Goal: Check status: Check status

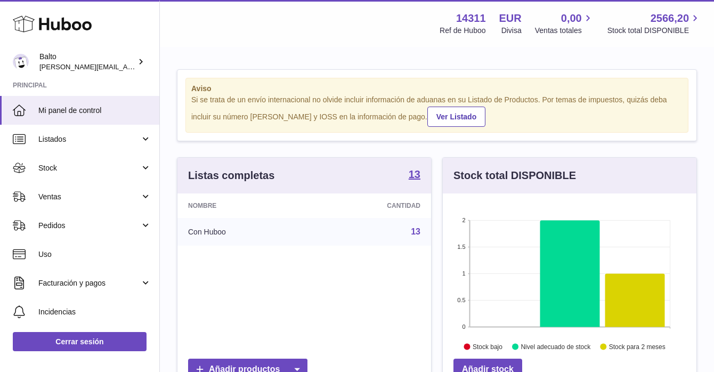
scroll to position [166, 254]
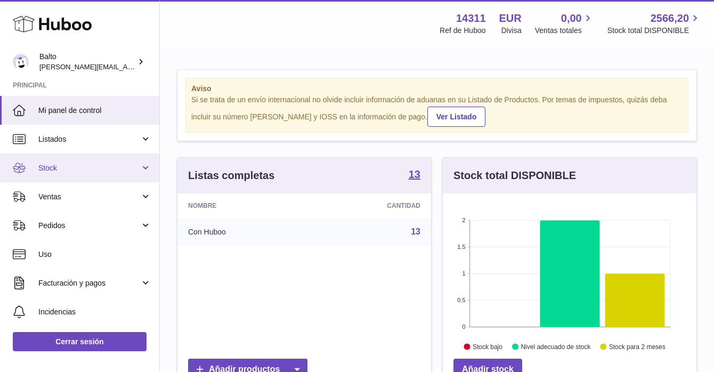
click at [72, 172] on span "Stock" at bounding box center [89, 168] width 102 height 10
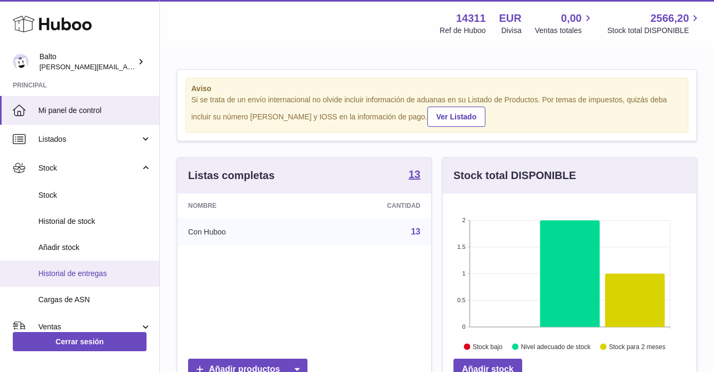
click at [78, 277] on span "Historial de entregas" at bounding box center [94, 274] width 113 height 10
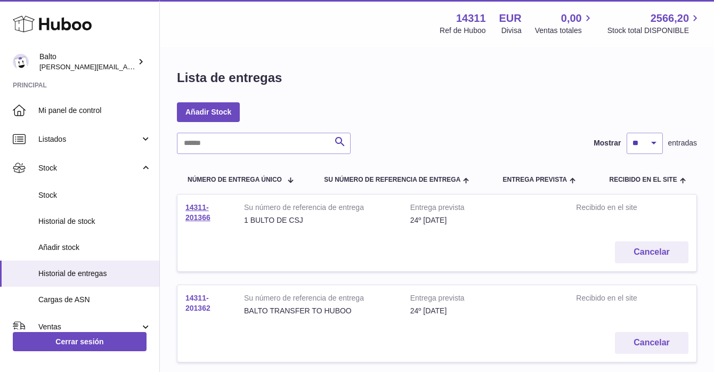
click at [199, 305] on link "14311-201362" at bounding box center [197, 303] width 25 height 19
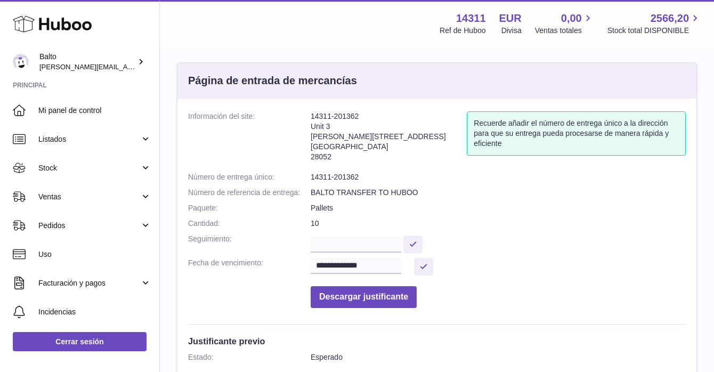
scroll to position [51, 0]
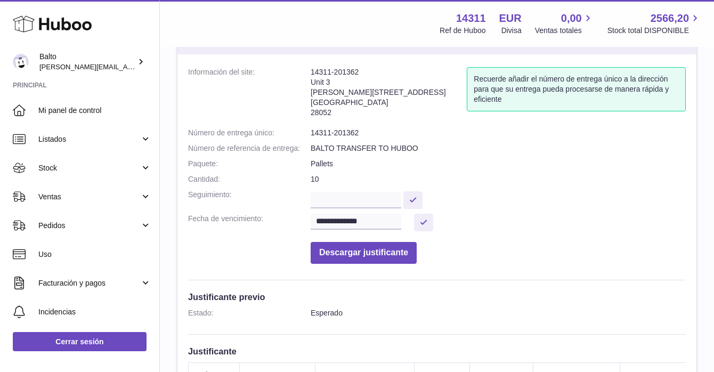
click at [318, 177] on dd "10" at bounding box center [498, 179] width 375 height 10
drag, startPoint x: 318, startPoint y: 177, endPoint x: 298, endPoint y: 178, distance: 19.2
click at [298, 178] on dl "**********" at bounding box center [437, 168] width 498 height 202
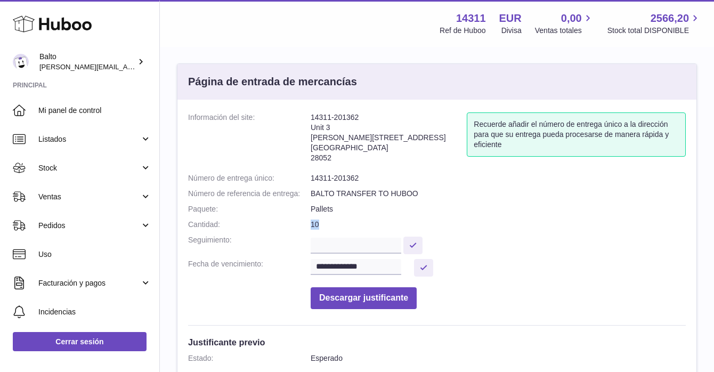
scroll to position [0, 0]
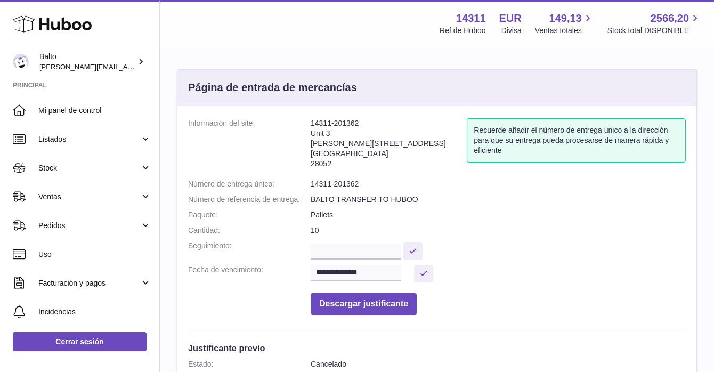
click at [504, 222] on dl "**********" at bounding box center [437, 219] width 498 height 202
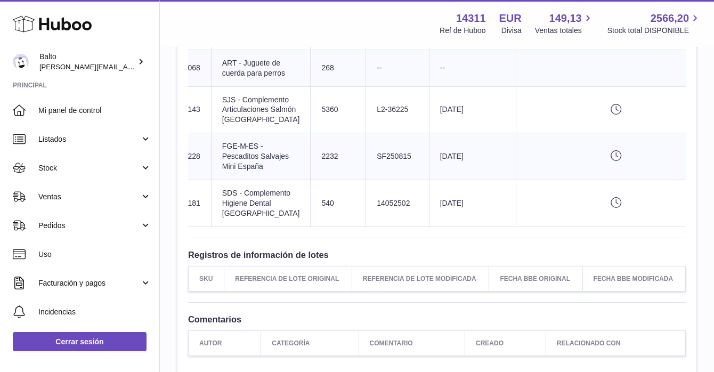
scroll to position [0, 161]
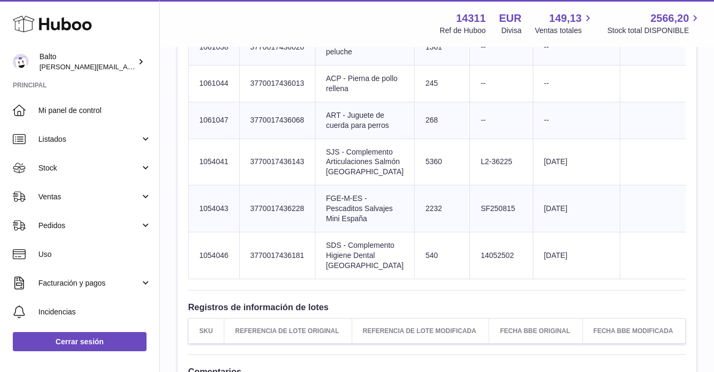
scroll to position [526, 0]
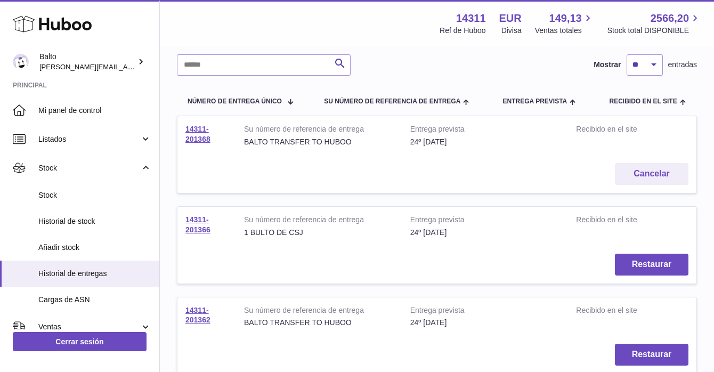
scroll to position [75, 0]
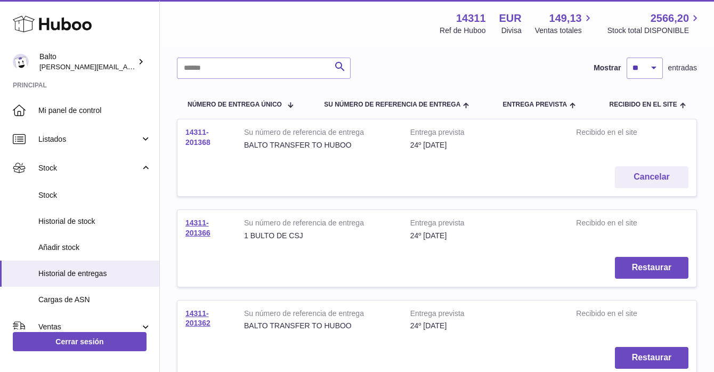
click at [206, 143] on link "14311-201368" at bounding box center [197, 137] width 25 height 19
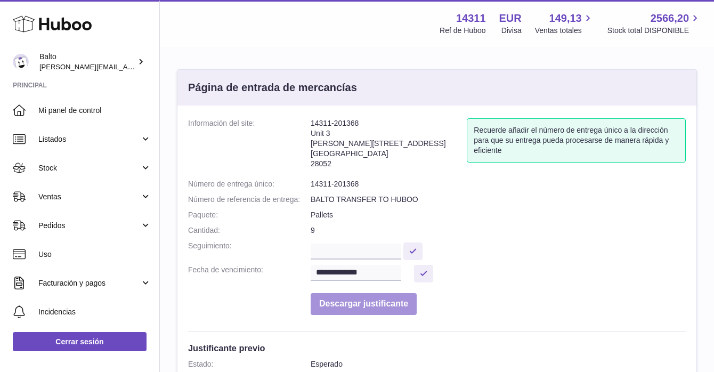
click at [351, 308] on button "Descargar justificante" at bounding box center [364, 304] width 106 height 22
click at [496, 237] on dl "**********" at bounding box center [437, 219] width 498 height 202
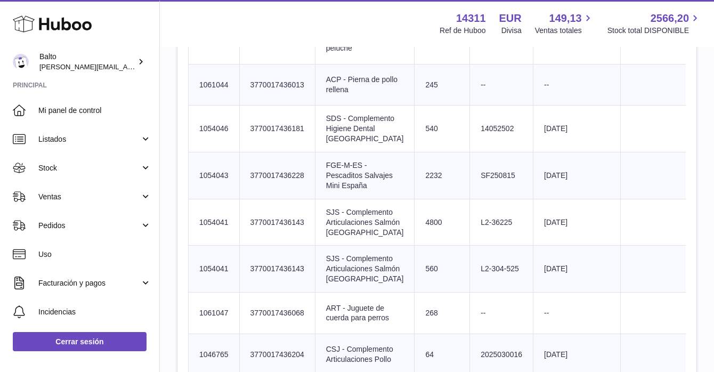
scroll to position [502, 0]
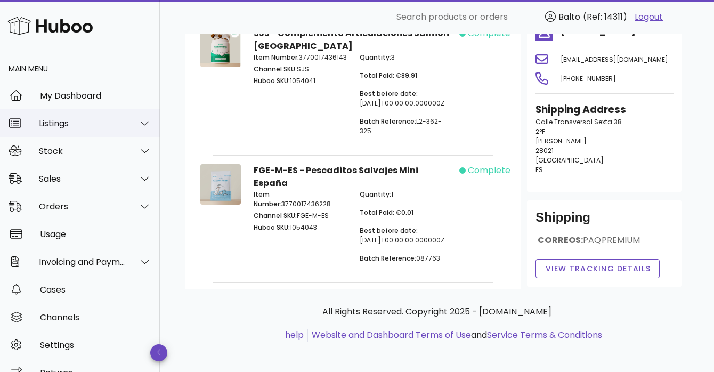
scroll to position [100, 0]
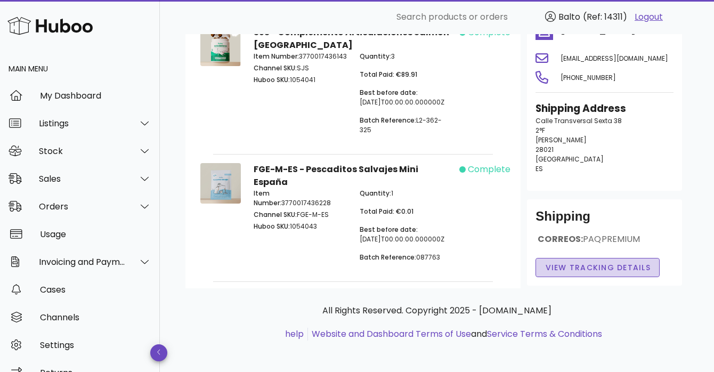
click at [573, 266] on span "View Tracking details" at bounding box center [598, 267] width 106 height 11
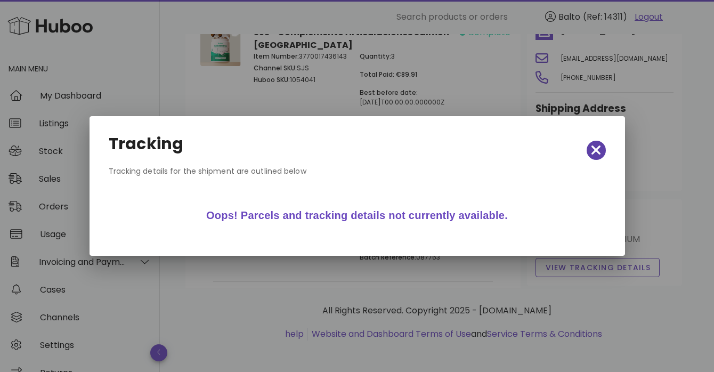
click at [599, 147] on icon "button" at bounding box center [597, 151] width 10 height 10
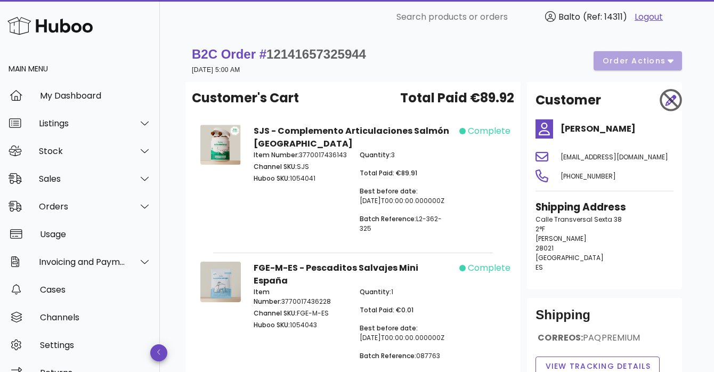
scroll to position [0, 0]
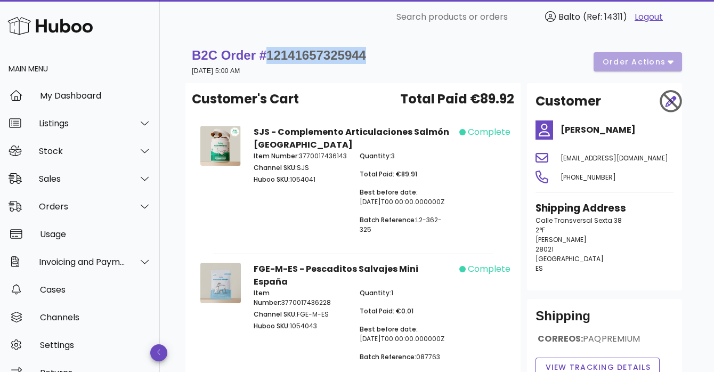
drag, startPoint x: 375, startPoint y: 51, endPoint x: 273, endPoint y: 57, distance: 102.0
click at [273, 57] on div "B2C Order # 12141657325944 [DATE] 5:00 AM order actions" at bounding box center [437, 62] width 490 height 30
copy span "12141657325944"
click at [568, 130] on h4 "[PERSON_NAME]" at bounding box center [617, 130] width 113 height 13
click at [548, 130] on icon at bounding box center [545, 129] width 18 height 19
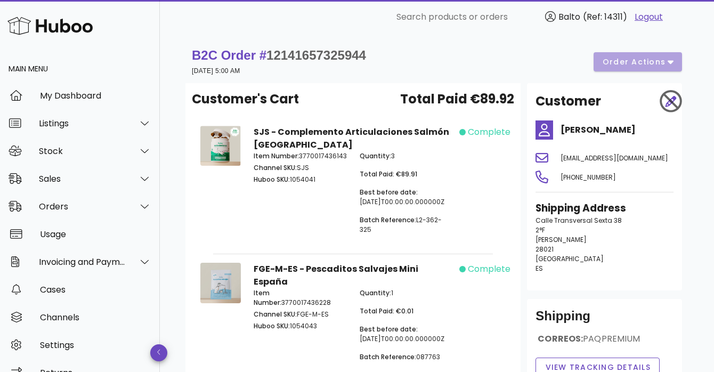
click at [579, 159] on span "[EMAIL_ADDRESS][DOMAIN_NAME]" at bounding box center [615, 157] width 108 height 9
drag, startPoint x: 653, startPoint y: 130, endPoint x: 563, endPoint y: 126, distance: 90.7
click at [563, 126] on h4 "[PERSON_NAME]" at bounding box center [617, 130] width 113 height 13
copy h4 "[PERSON_NAME]"
click at [441, 62] on div "B2C Order # 12141657325944 [DATE] 5:00 AM order actions" at bounding box center [437, 62] width 490 height 30
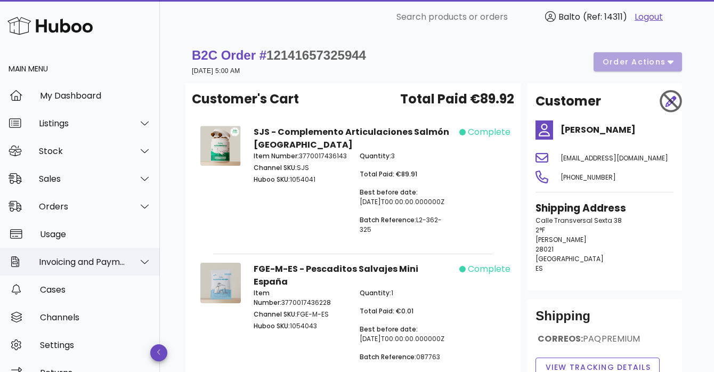
scroll to position [19, 0]
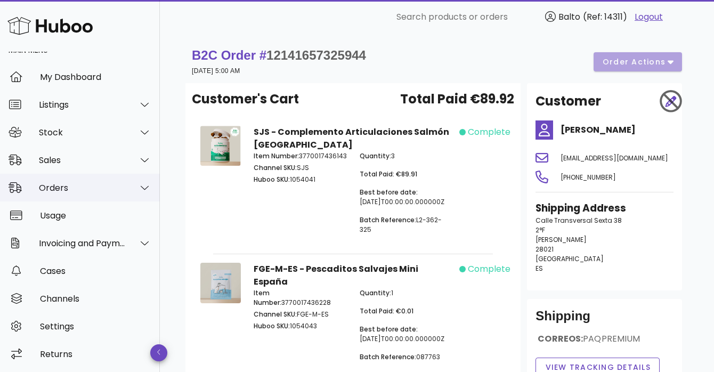
click at [71, 190] on div "Orders" at bounding box center [82, 188] width 87 height 10
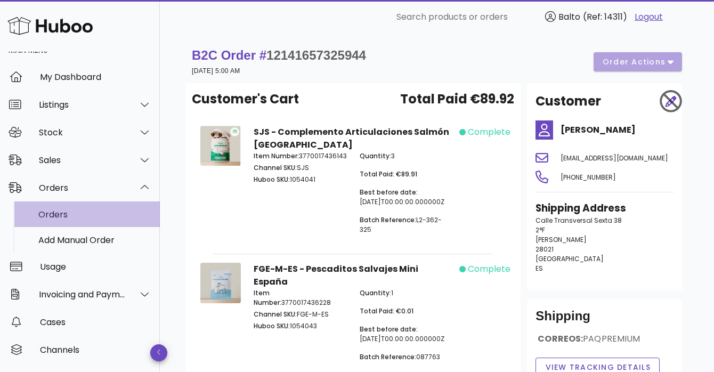
click at [70, 216] on div "Orders" at bounding box center [94, 214] width 113 height 10
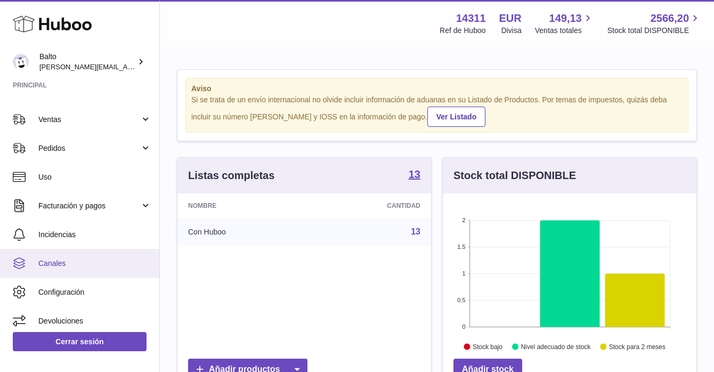
scroll to position [80, 0]
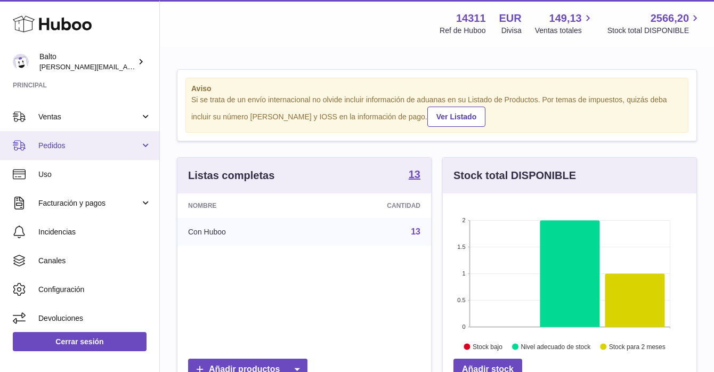
click at [70, 147] on span "Pedidos" at bounding box center [89, 146] width 102 height 10
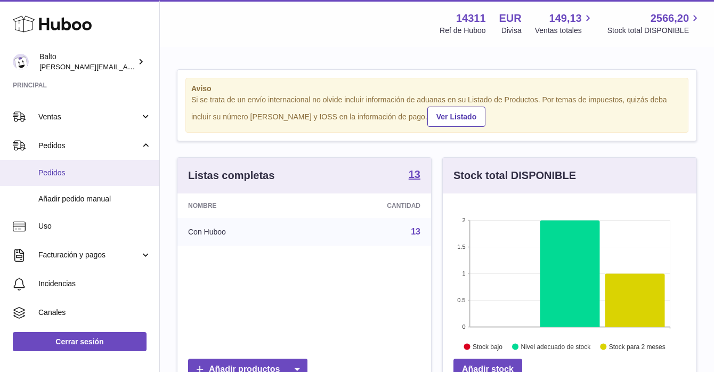
click at [66, 174] on span "Pedidos" at bounding box center [94, 173] width 113 height 10
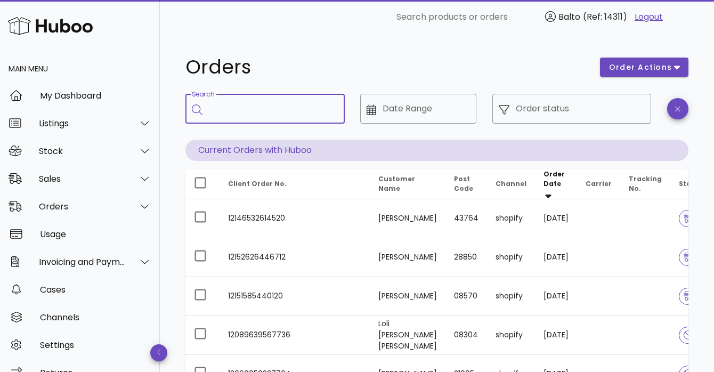
click at [262, 107] on input "Search" at bounding box center [272, 108] width 127 height 17
paste input "**********"
type input "**********"
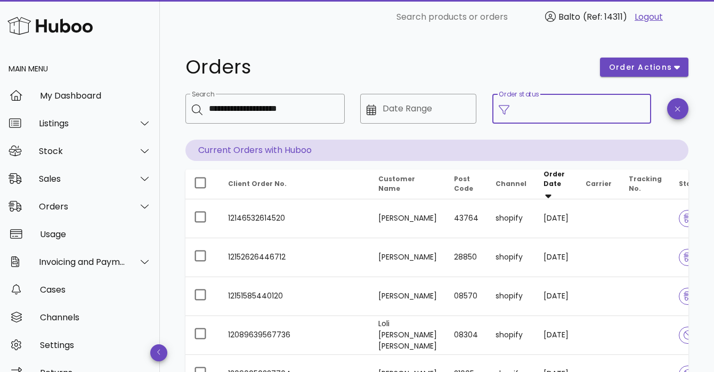
click at [572, 106] on input "Order status" at bounding box center [581, 108] width 130 height 17
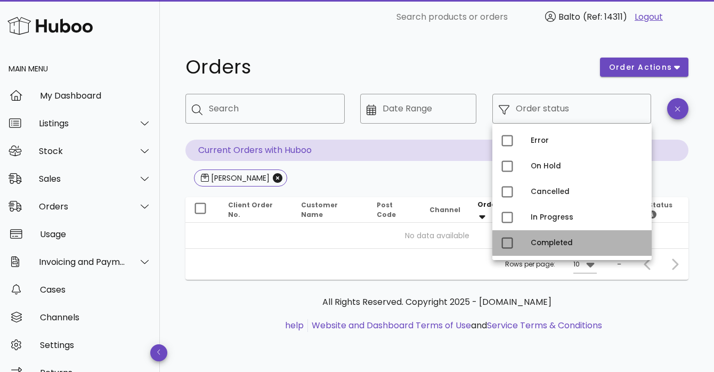
click at [566, 241] on div "Completed" at bounding box center [587, 243] width 112 height 9
type input "**********"
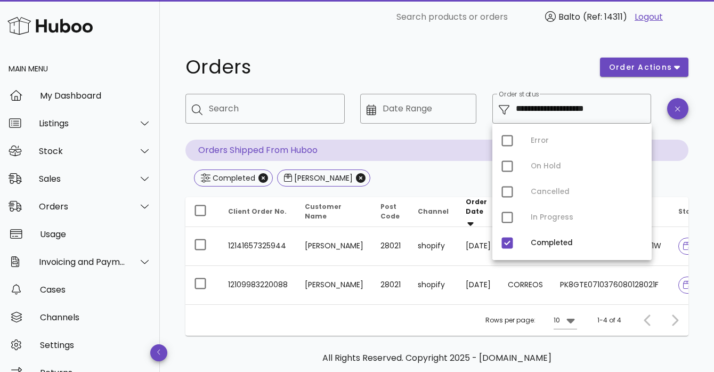
click at [367, 55] on div "Orders" at bounding box center [386, 67] width 415 height 32
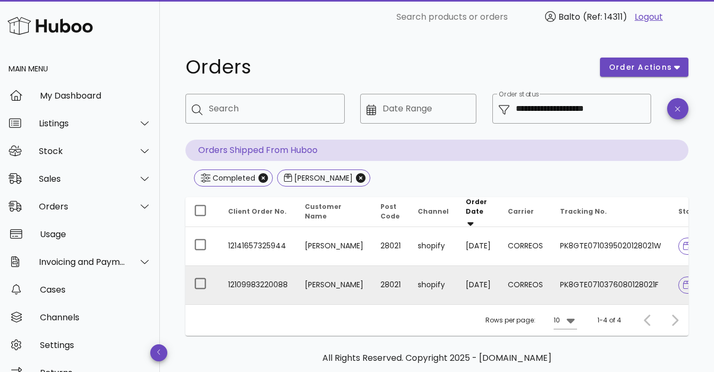
click at [292, 279] on td "12109983220088" at bounding box center [258, 285] width 77 height 38
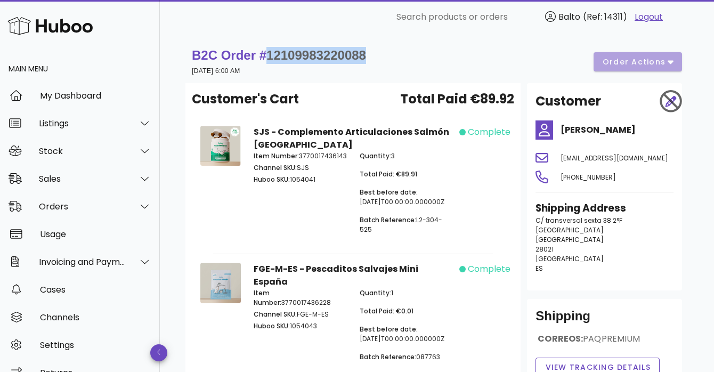
drag, startPoint x: 369, startPoint y: 56, endPoint x: 270, endPoint y: 54, distance: 99.1
click at [270, 54] on span "12109983220088" at bounding box center [316, 55] width 100 height 14
copy span "12109983220088"
drag, startPoint x: 371, startPoint y: 51, endPoint x: 272, endPoint y: 53, distance: 99.2
click at [272, 53] on div "B2C Order # 12141657325944 [DATE] 5:00 AM order actions" at bounding box center [437, 62] width 490 height 30
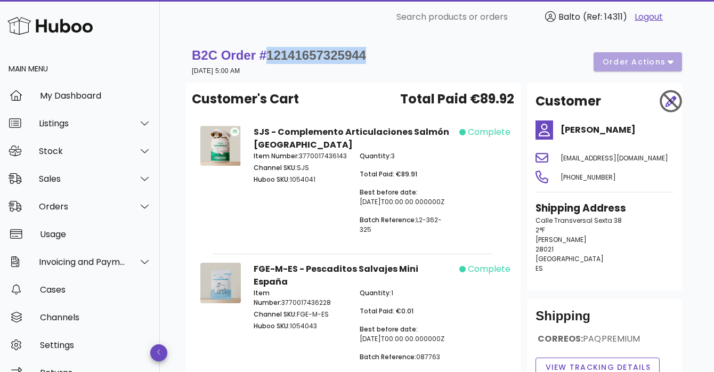
copy span "12141657325944"
